Goal: Task Accomplishment & Management: Manage account settings

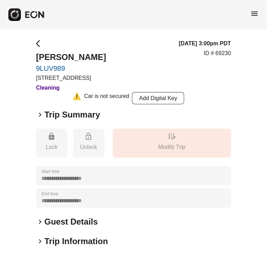
click at [36, 41] on div "**********" at bounding box center [133, 194] width 267 height 331
click at [38, 42] on span "arrow_back_ios" at bounding box center [40, 43] width 8 height 8
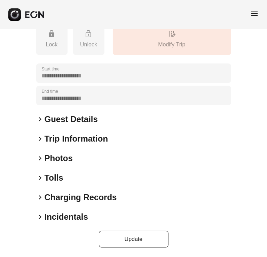
scroll to position [101, 0]
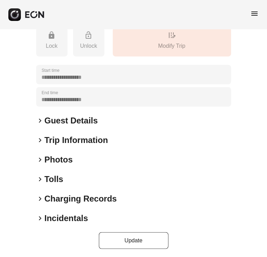
drag, startPoint x: 96, startPoint y: 67, endPoint x: 54, endPoint y: 196, distance: 136.5
click at [54, 196] on h2 "Charging Records" at bounding box center [81, 198] width 72 height 11
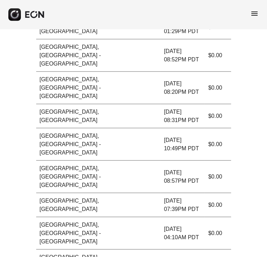
scroll to position [395, 0]
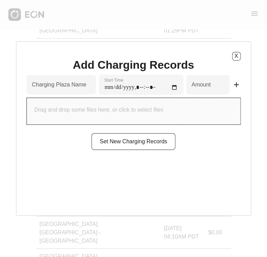
type input "*"
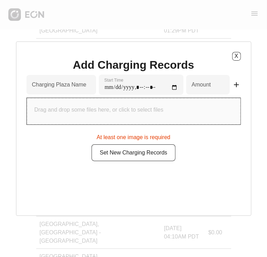
click at [242, 56] on div "X Add Charging Records Charging Plaza Name Start Time * Amount add Drag and dro…" at bounding box center [133, 128] width 235 height 174
click at [238, 56] on button "X" at bounding box center [236, 56] width 9 height 9
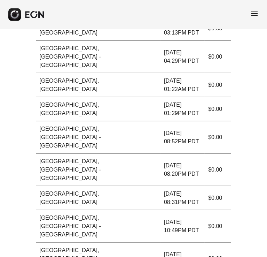
scroll to position [312, 0]
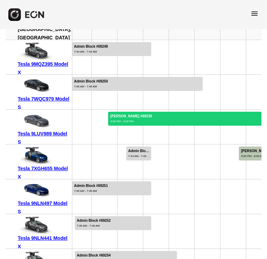
scroll to position [108, 0]
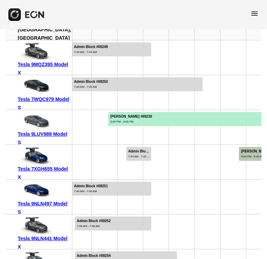
click at [202, 167] on div at bounding box center [208, 162] width 26 height 34
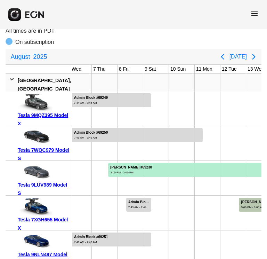
scroll to position [56, 0]
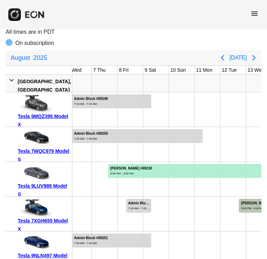
click at [225, 140] on div at bounding box center [234, 144] width 26 height 34
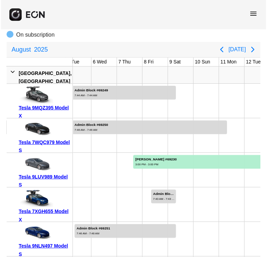
scroll to position [65, 0]
